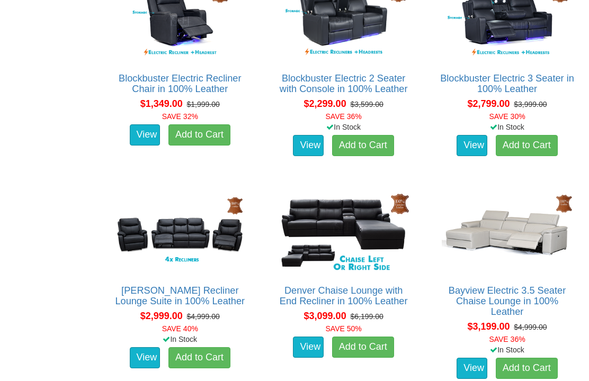
scroll to position [657, 0]
click at [210, 230] on img at bounding box center [180, 233] width 136 height 84
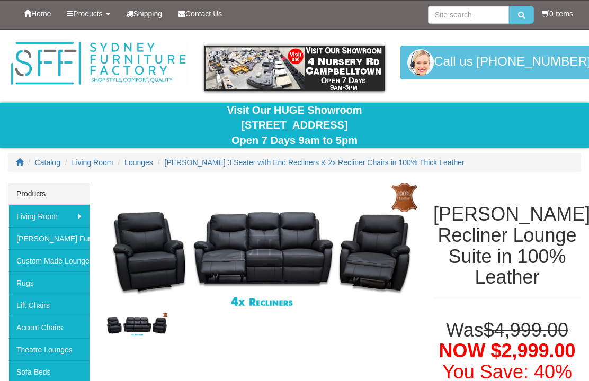
click at [264, 301] on img at bounding box center [261, 248] width 311 height 130
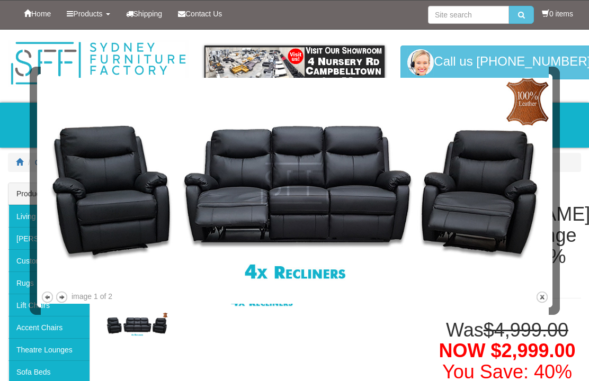
scroll to position [28, 0]
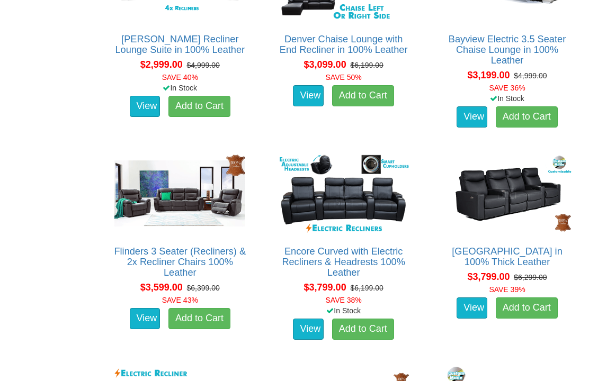
scroll to position [909, 0]
click at [231, 203] on img at bounding box center [180, 194] width 136 height 84
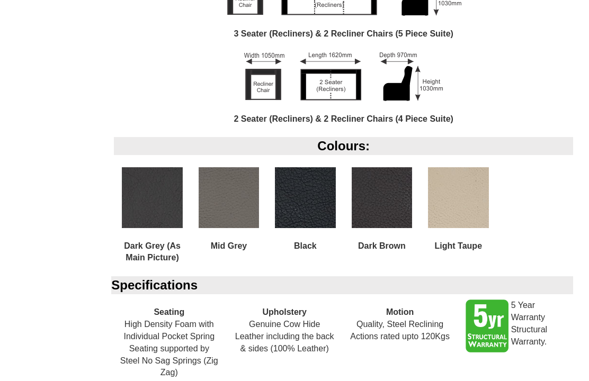
scroll to position [732, 0]
click at [388, 225] on img at bounding box center [381, 197] width 60 height 60
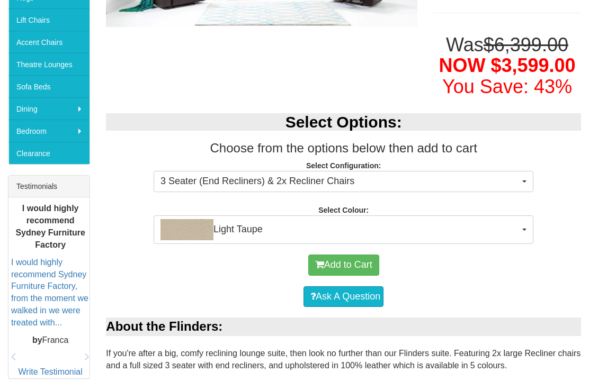
scroll to position [285, 0]
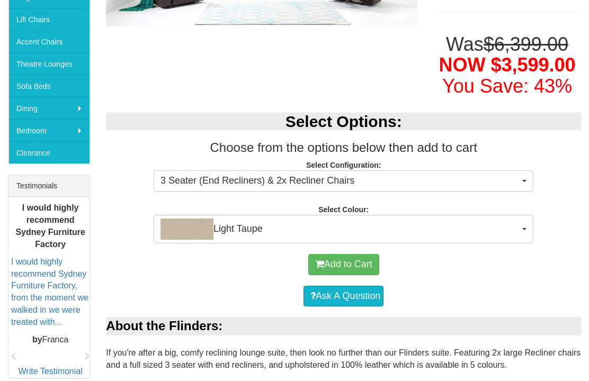
click at [527, 244] on button "Light Taupe" at bounding box center [342, 229] width 379 height 29
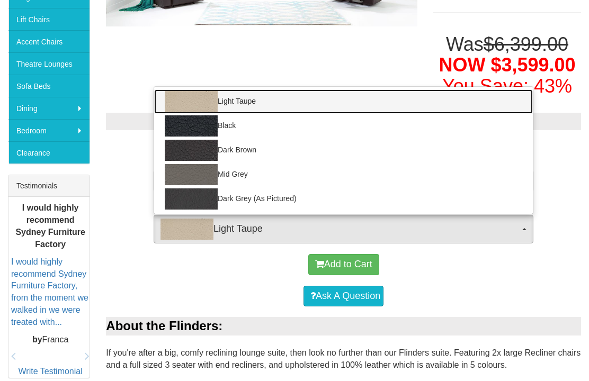
scroll to position [286, 0]
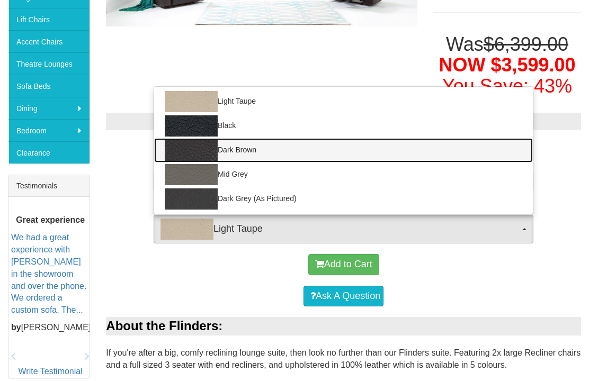
click at [210, 161] on img at bounding box center [191, 150] width 53 height 21
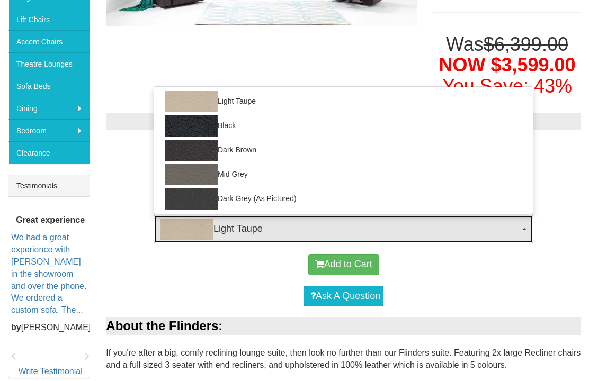
select select "1211"
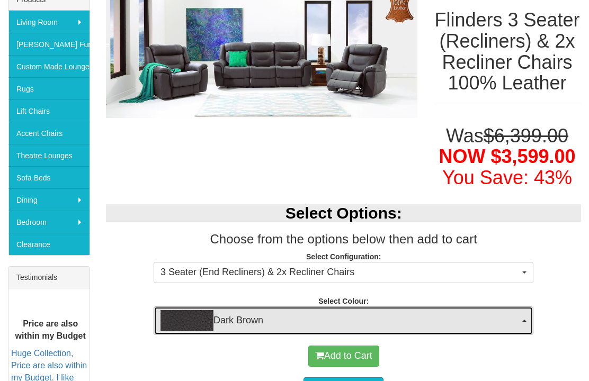
scroll to position [183, 0]
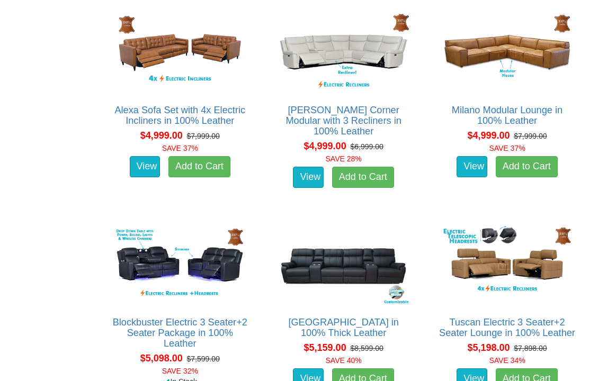
scroll to position [2538, 0]
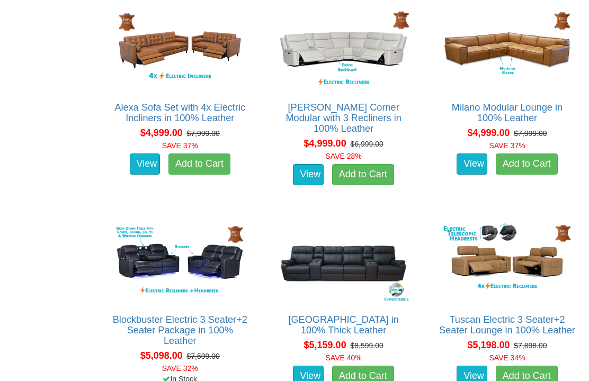
click at [117, 58] on img at bounding box center [180, 50] width 136 height 84
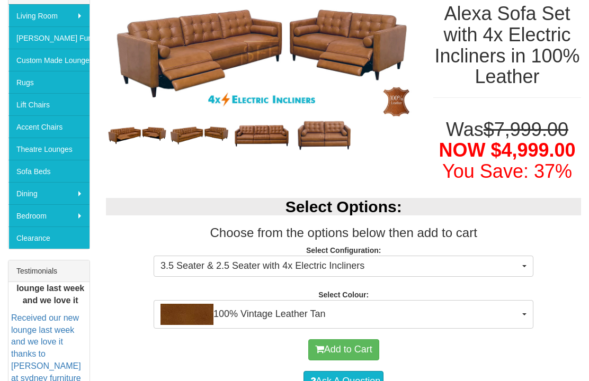
scroll to position [194, 0]
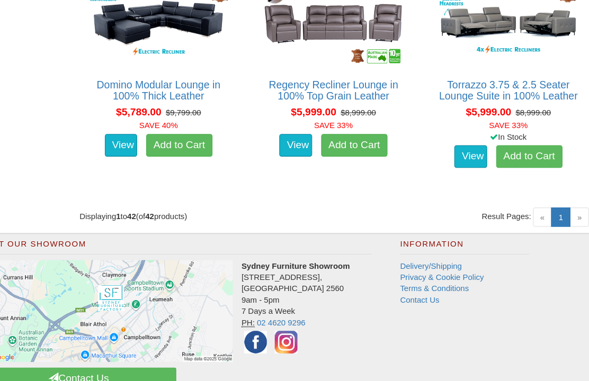
scroll to position [3416, 0]
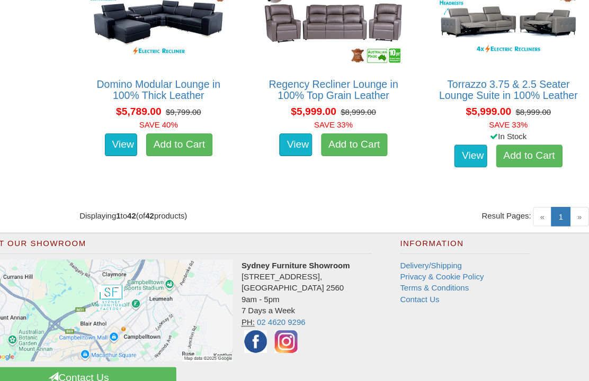
click at [564, 196] on span "»" at bounding box center [573, 203] width 18 height 18
click at [547, 194] on link "1 (current)" at bounding box center [556, 203] width 18 height 18
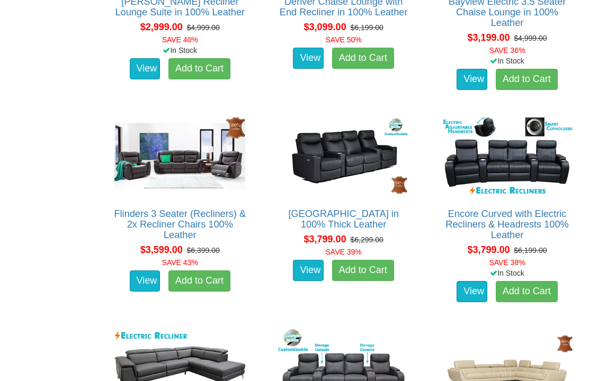
scroll to position [946, 0]
click at [198, 166] on img at bounding box center [180, 156] width 136 height 84
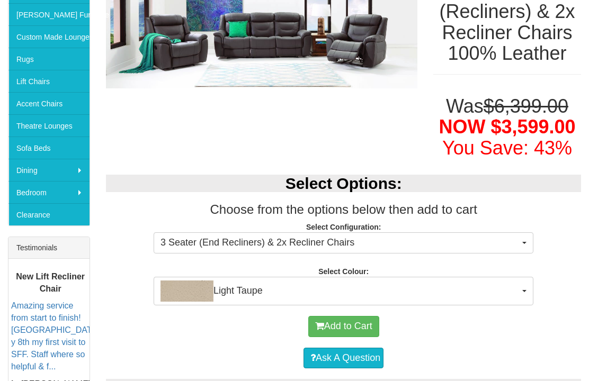
scroll to position [225, 0]
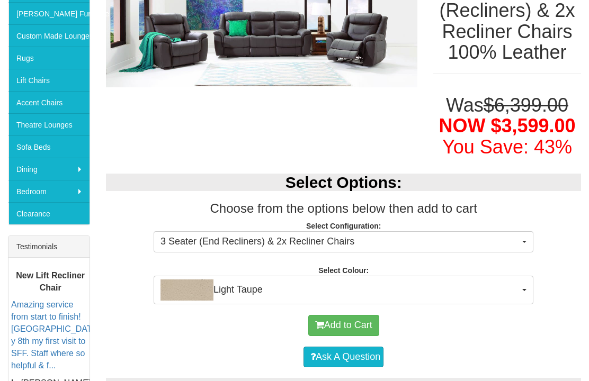
click at [526, 304] on button "Light Taupe" at bounding box center [342, 290] width 379 height 29
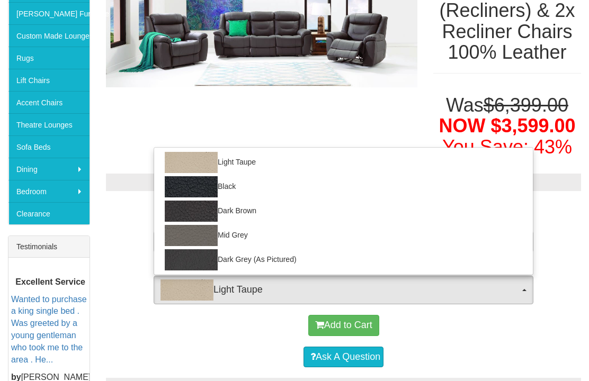
click at [575, 221] on div at bounding box center [294, 190] width 589 height 381
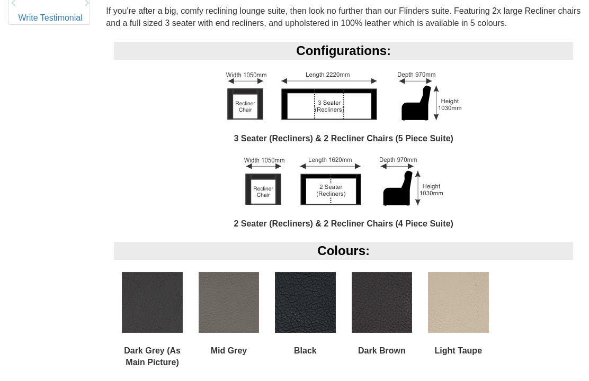
scroll to position [626, 0]
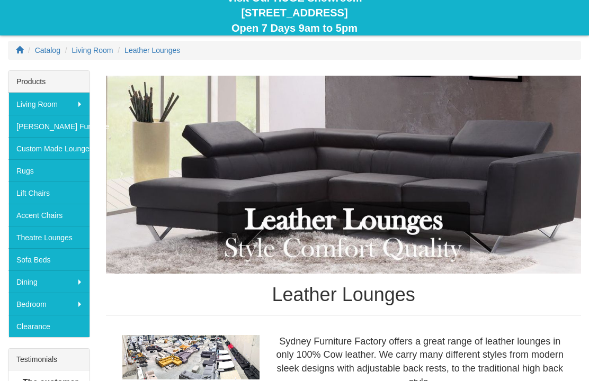
scroll to position [110, 0]
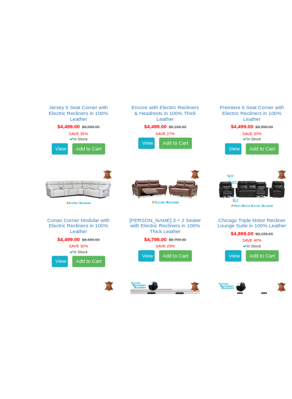
scroll to position [1996, 0]
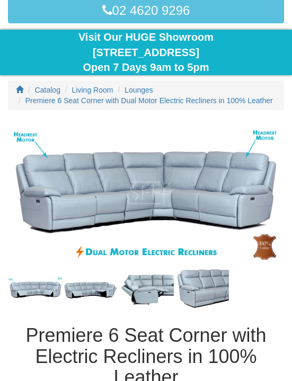
scroll to position [216, 0]
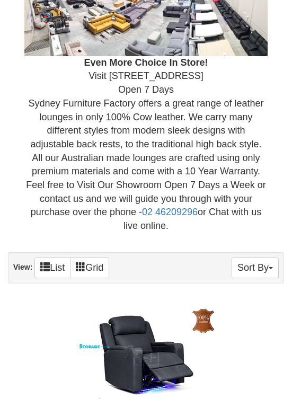
scroll to position [529, 0]
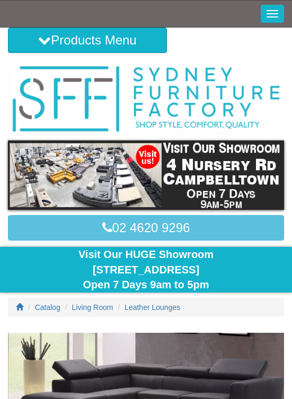
scroll to position [1997, 0]
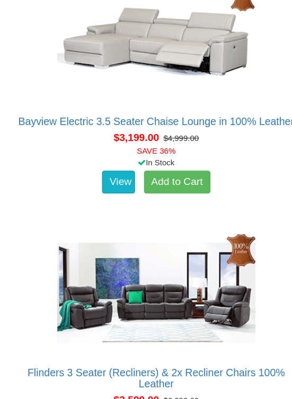
click at [231, 311] on img at bounding box center [146, 299] width 191 height 116
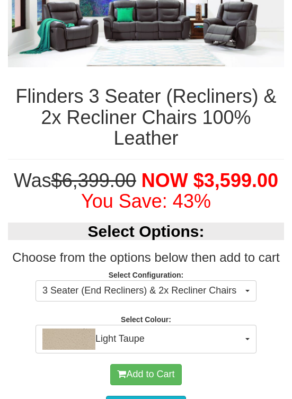
scroll to position [385, 0]
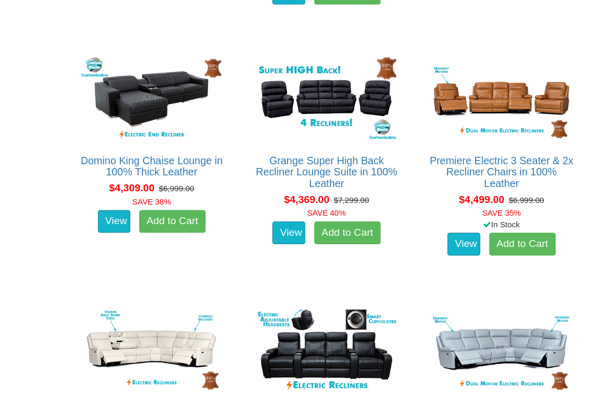
scroll to position [1765, 0]
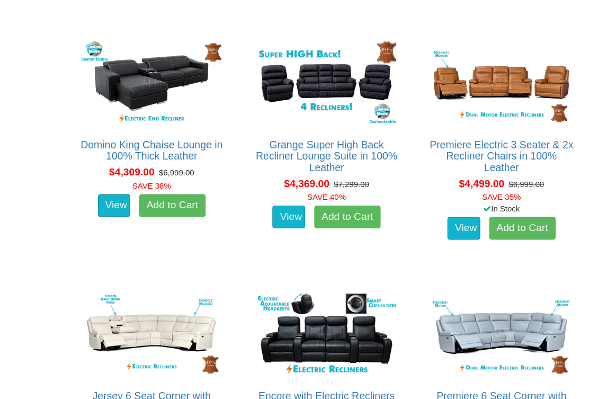
click at [291, 79] on img at bounding box center [507, 85] width 136 height 84
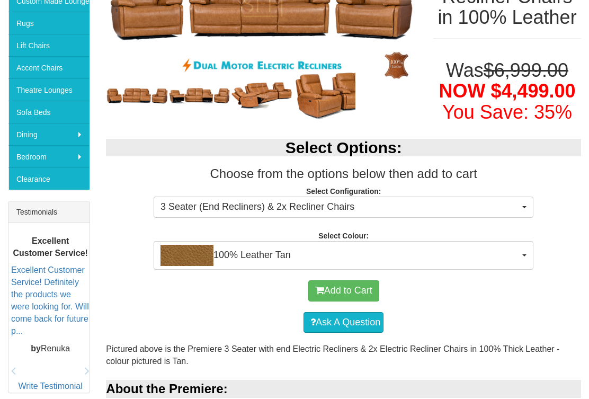
scroll to position [260, 0]
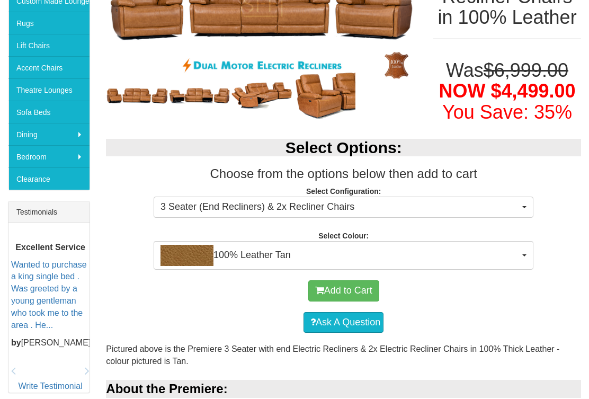
click at [257, 99] on img at bounding box center [261, 96] width 62 height 32
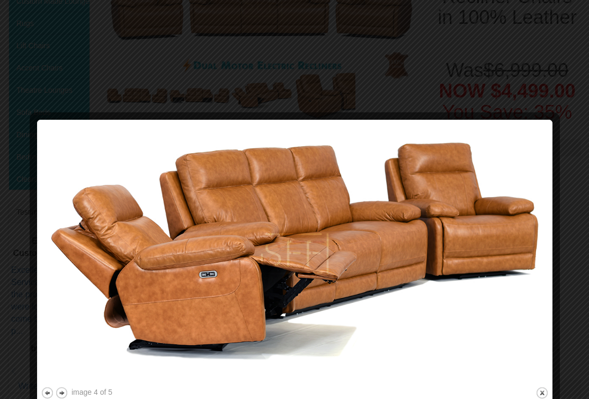
scroll to position [259, 0]
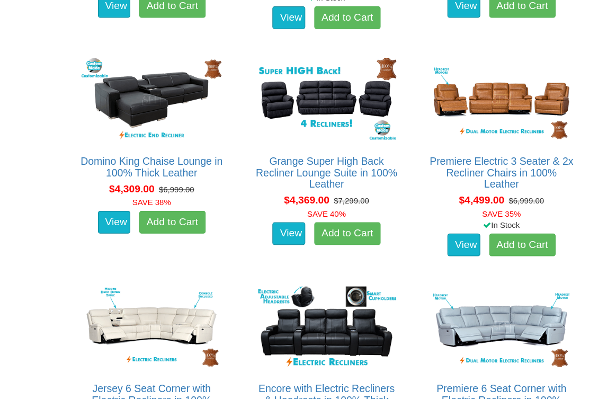
scroll to position [1646, 0]
click at [475, 97] on img at bounding box center [507, 93] width 136 height 84
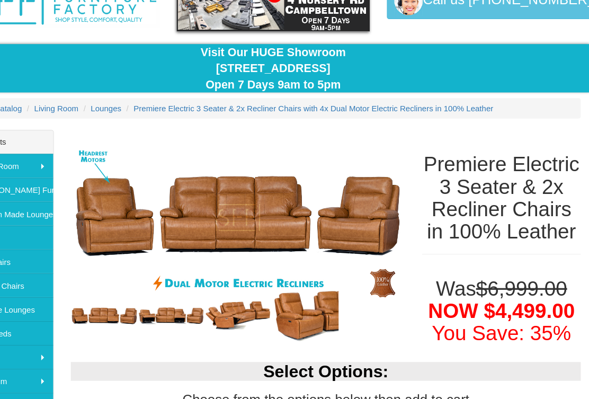
scroll to position [53, 0]
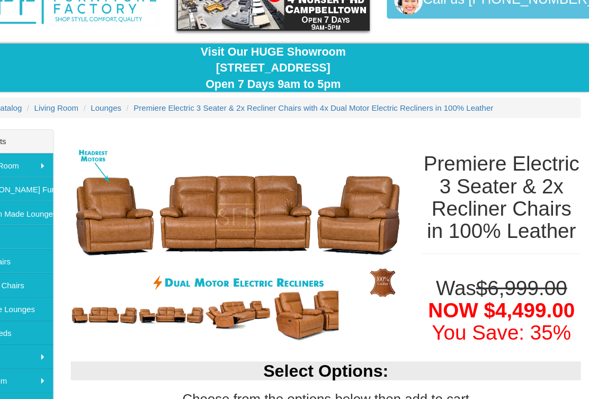
click at [106, 294] on img at bounding box center [137, 303] width 62 height 20
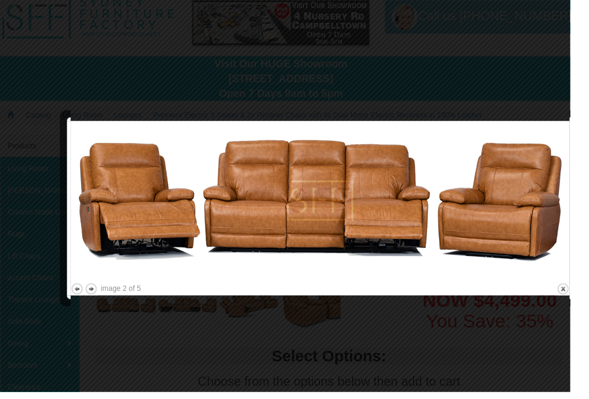
scroll to position [57, 11]
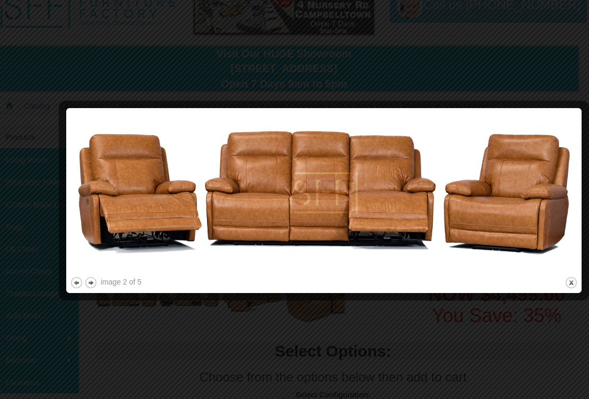
click at [73, 57] on div at bounding box center [294, 199] width 589 height 399
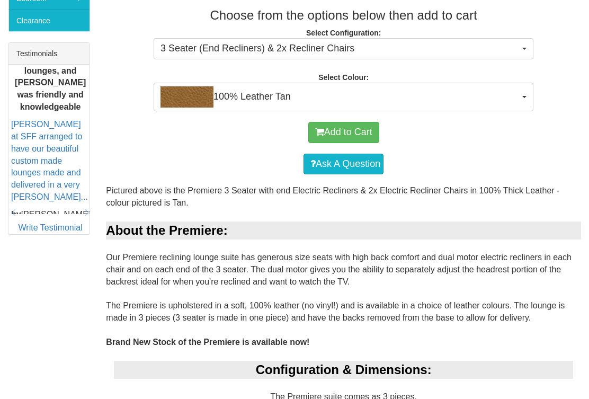
scroll to position [418, 0]
click at [525, 111] on button "100% Leather Tan" at bounding box center [342, 97] width 379 height 29
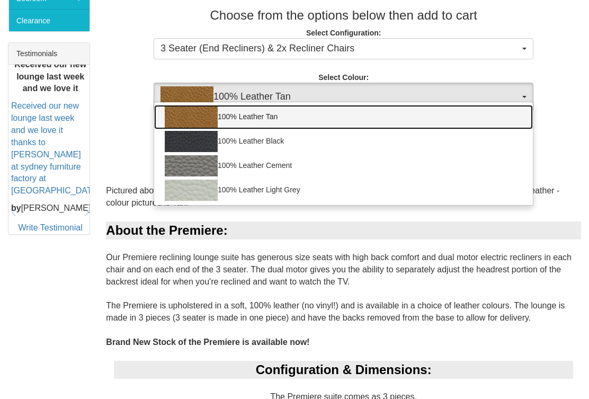
click at [207, 128] on img at bounding box center [191, 116] width 53 height 21
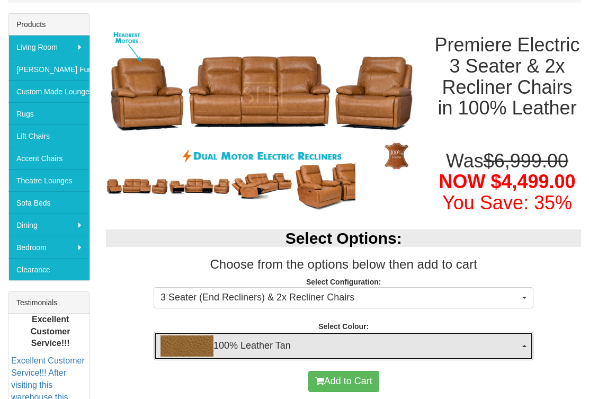
scroll to position [170, 0]
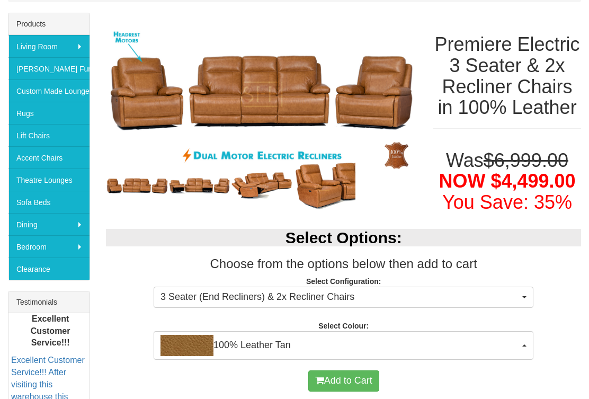
click at [526, 307] on button "3 Seater (End Recliners) & 2x Recliner Chairs" at bounding box center [342, 296] width 379 height 21
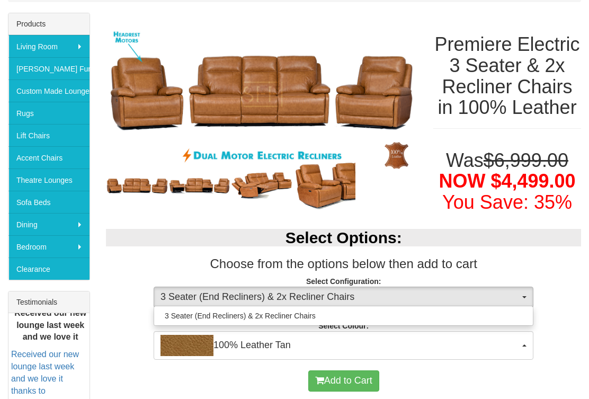
click at [559, 280] on div at bounding box center [294, 199] width 589 height 399
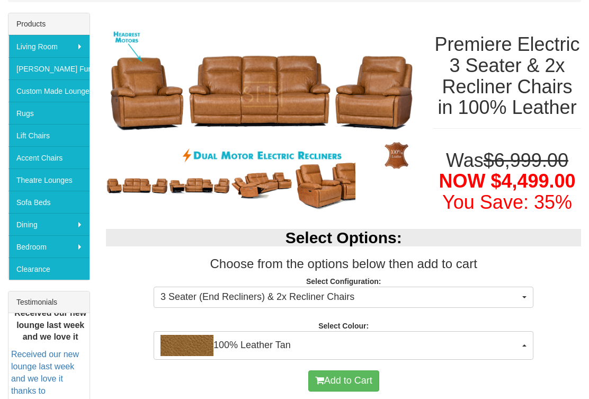
click at [553, 270] on h3 "Choose from the options below then add to cart" at bounding box center [343, 264] width 475 height 14
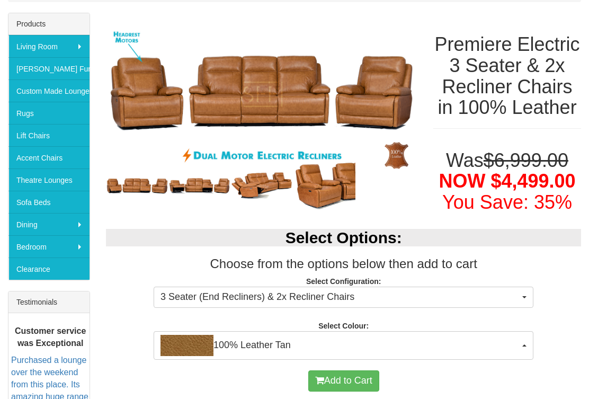
click at [548, 291] on div "Select Options: Choose from the options below then add to cart Select Configura…" at bounding box center [343, 288] width 491 height 141
click at [453, 267] on div "Select Options: Choose from the options below then add to cart Select Configura…" at bounding box center [343, 288] width 491 height 141
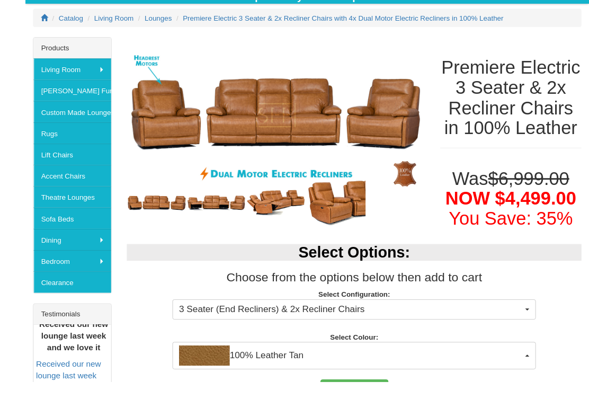
scroll to position [161, 0]
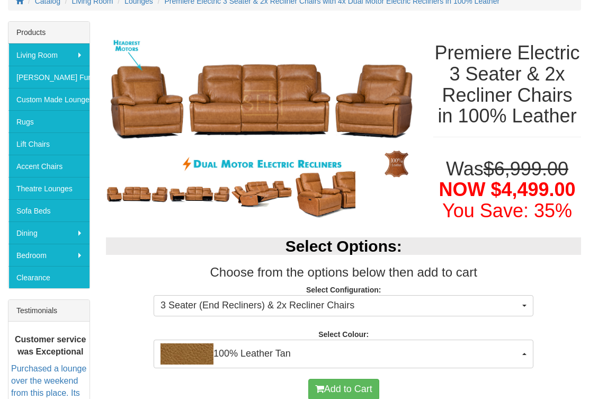
click at [218, 203] on img at bounding box center [199, 194] width 62 height 20
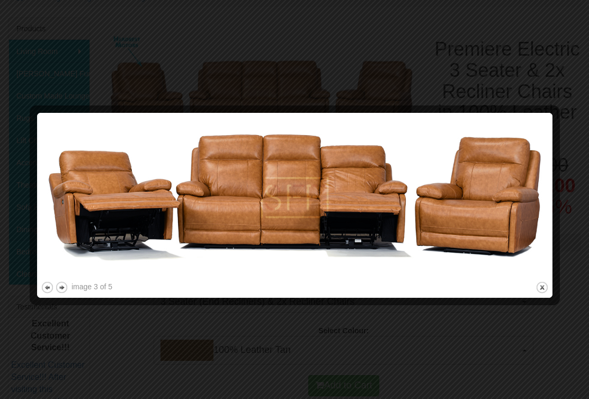
scroll to position [169, 0]
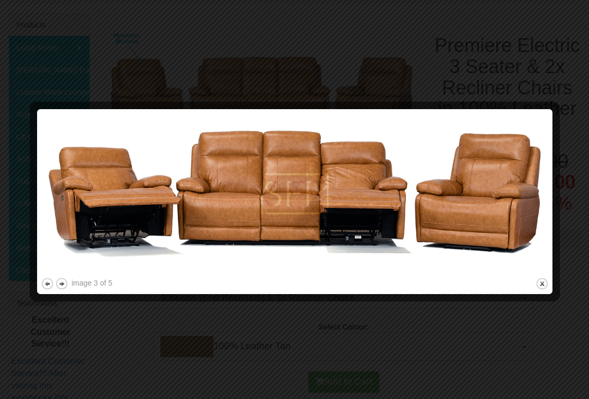
click at [182, 227] on img at bounding box center [295, 194] width 508 height 162
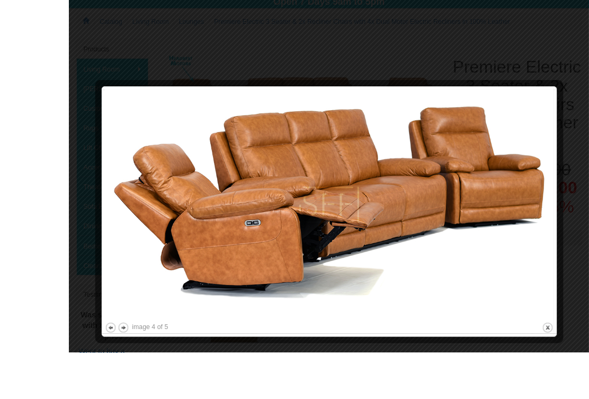
scroll to position [164, 0]
